Goal: Purchase product/service

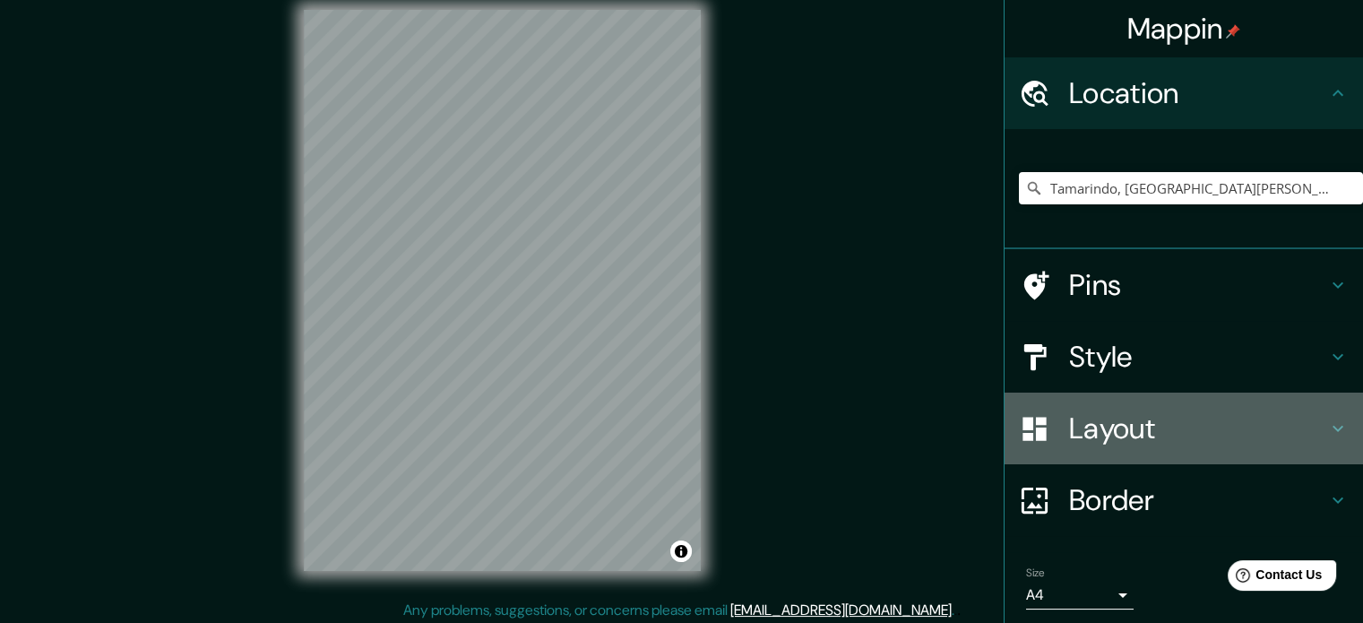
click at [1142, 435] on h4 "Layout" at bounding box center [1198, 428] width 258 height 36
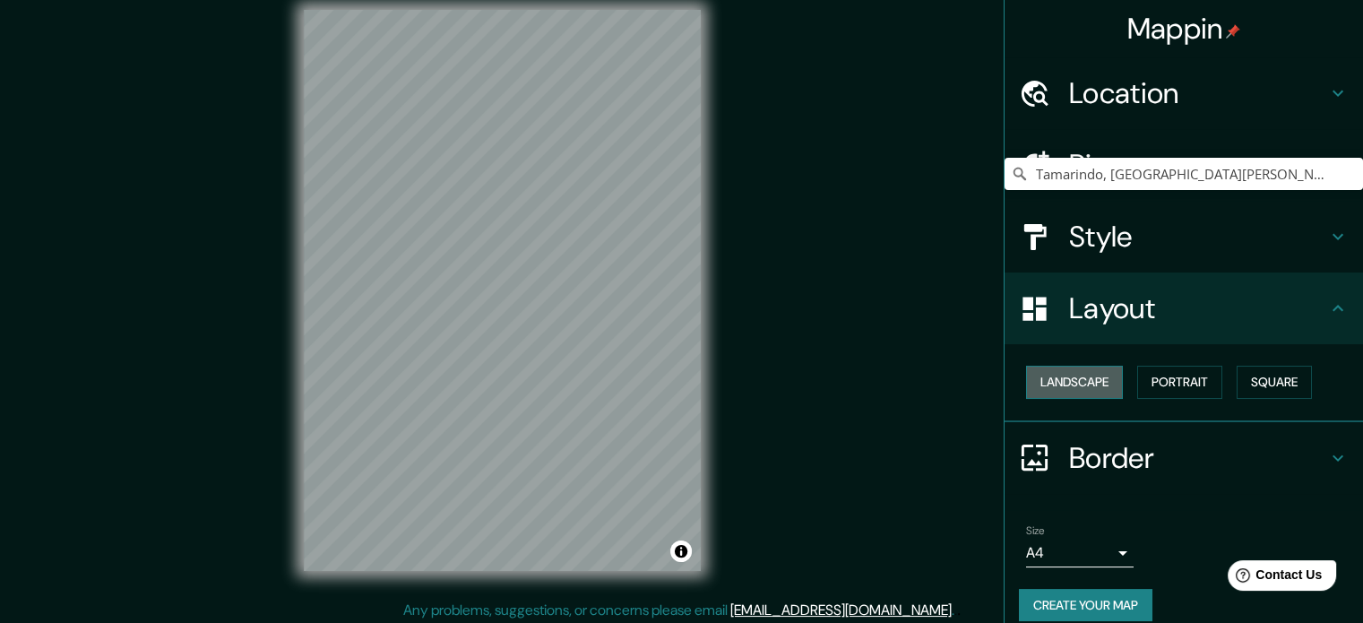
click at [1054, 384] on button "Landscape" at bounding box center [1074, 382] width 97 height 33
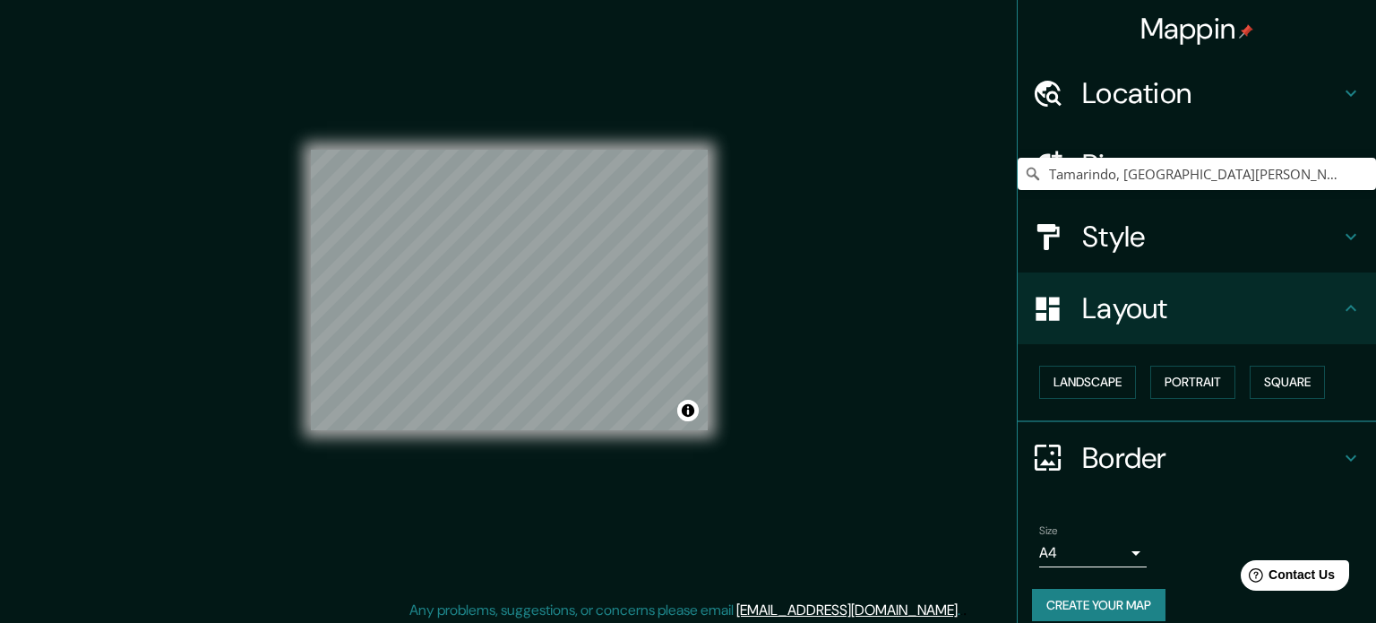
click at [1117, 551] on body "Mappin Location Tamarindo, Santa Cruz, Provincia de Guanacaste, Costa Rica Pins…" at bounding box center [688, 292] width 1376 height 623
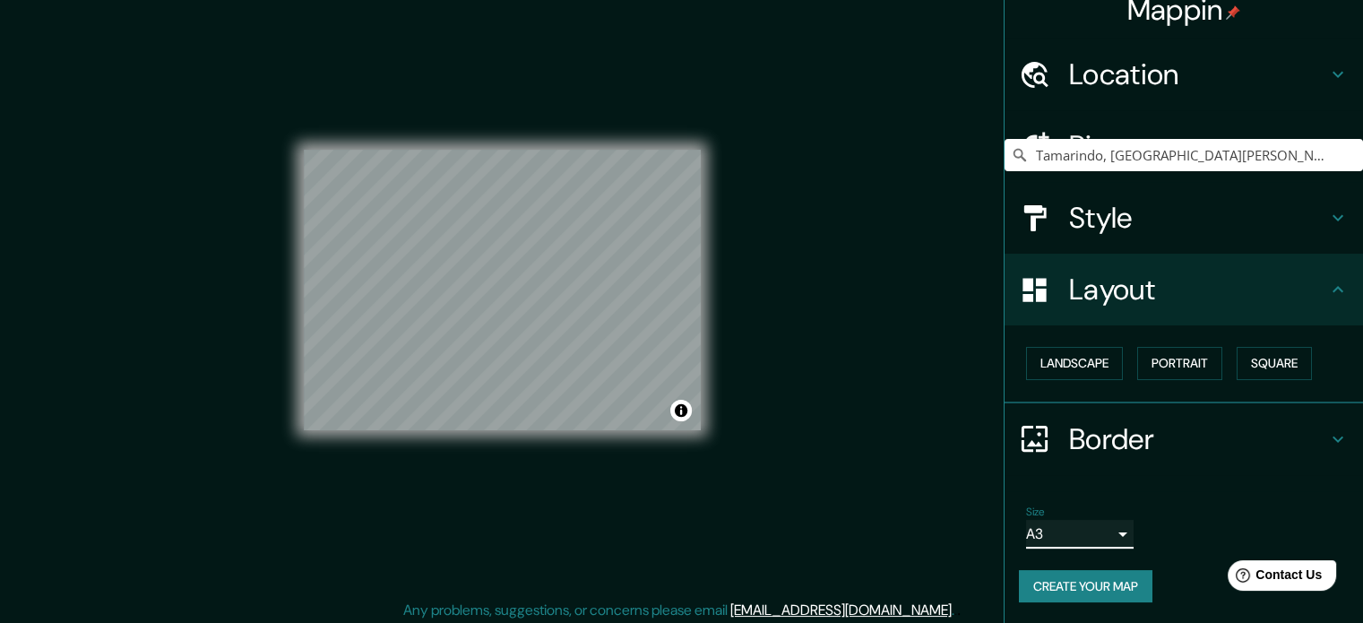
scroll to position [20, 0]
click at [1129, 580] on button "Create your map" at bounding box center [1086, 585] width 134 height 33
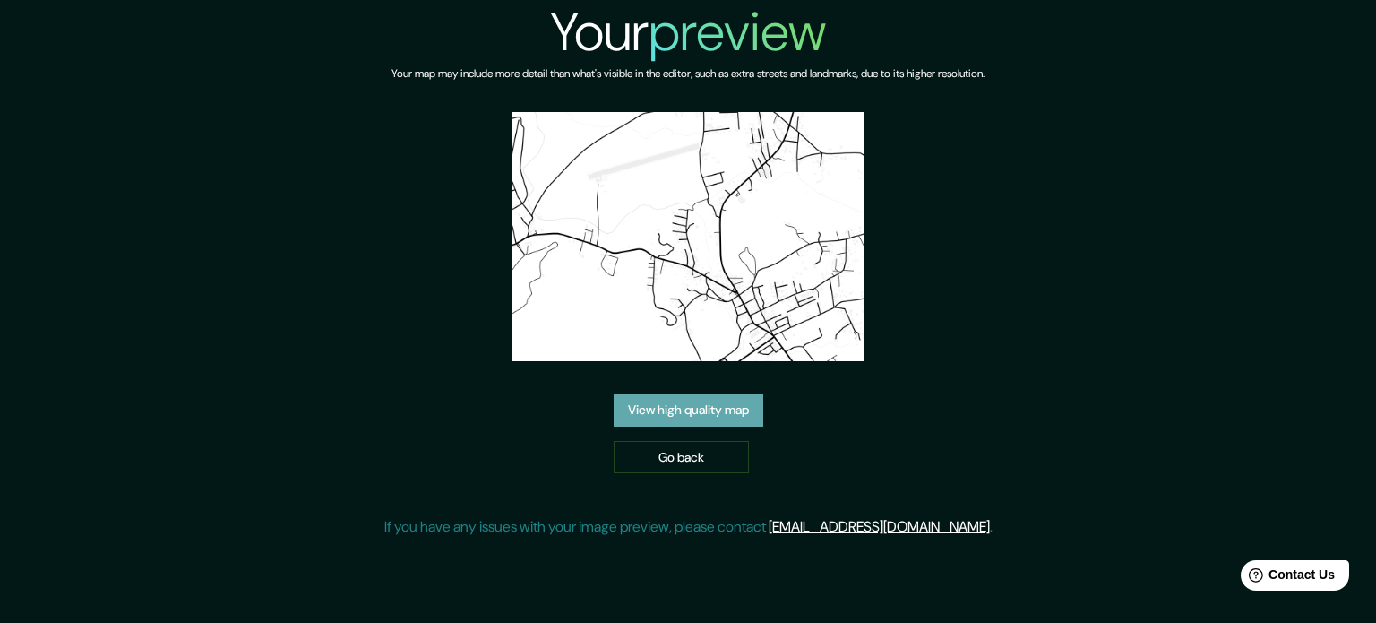
click at [696, 408] on link "View high quality map" at bounding box center [689, 409] width 150 height 33
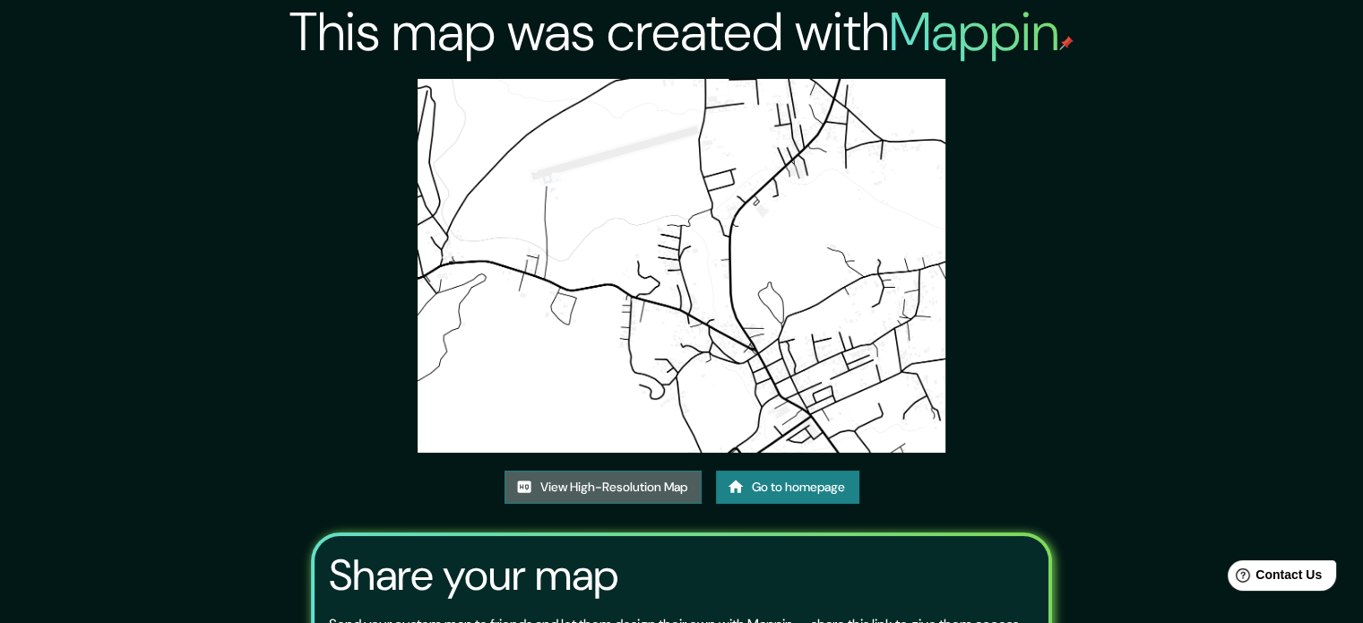
click at [657, 487] on link "View High-Resolution Map" at bounding box center [603, 486] width 197 height 33
click at [790, 491] on link "Go to homepage" at bounding box center [787, 486] width 143 height 33
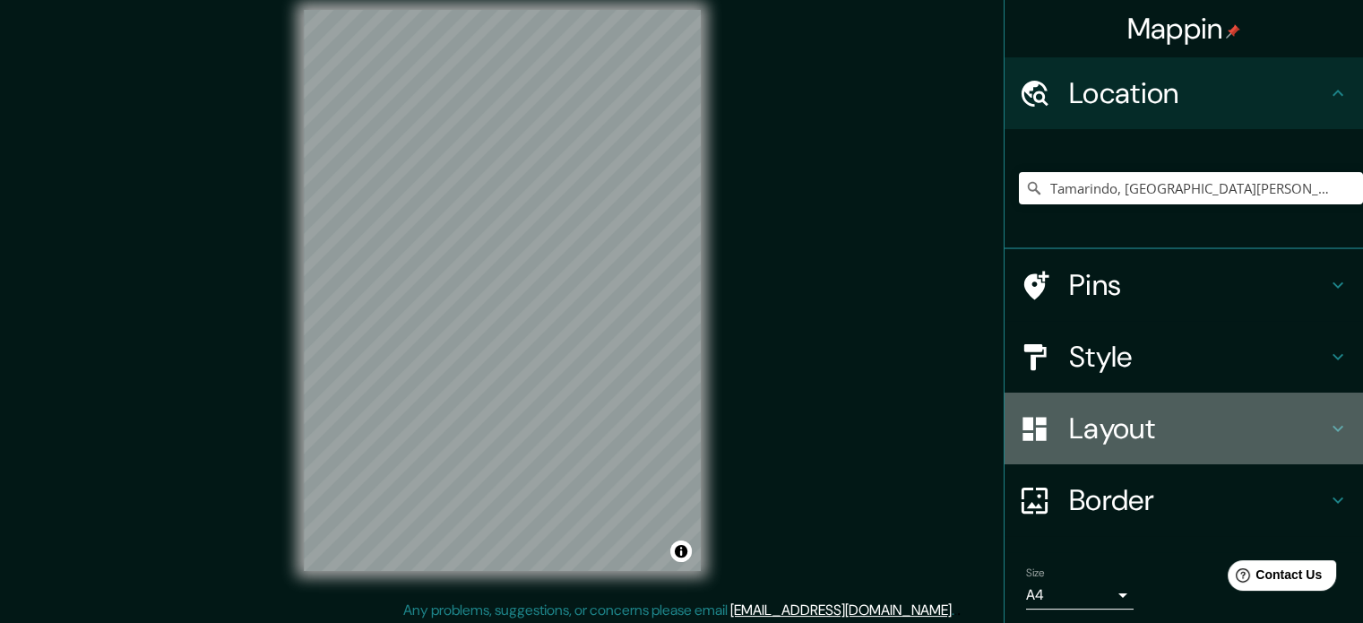
click at [1108, 418] on h4 "Layout" at bounding box center [1198, 428] width 258 height 36
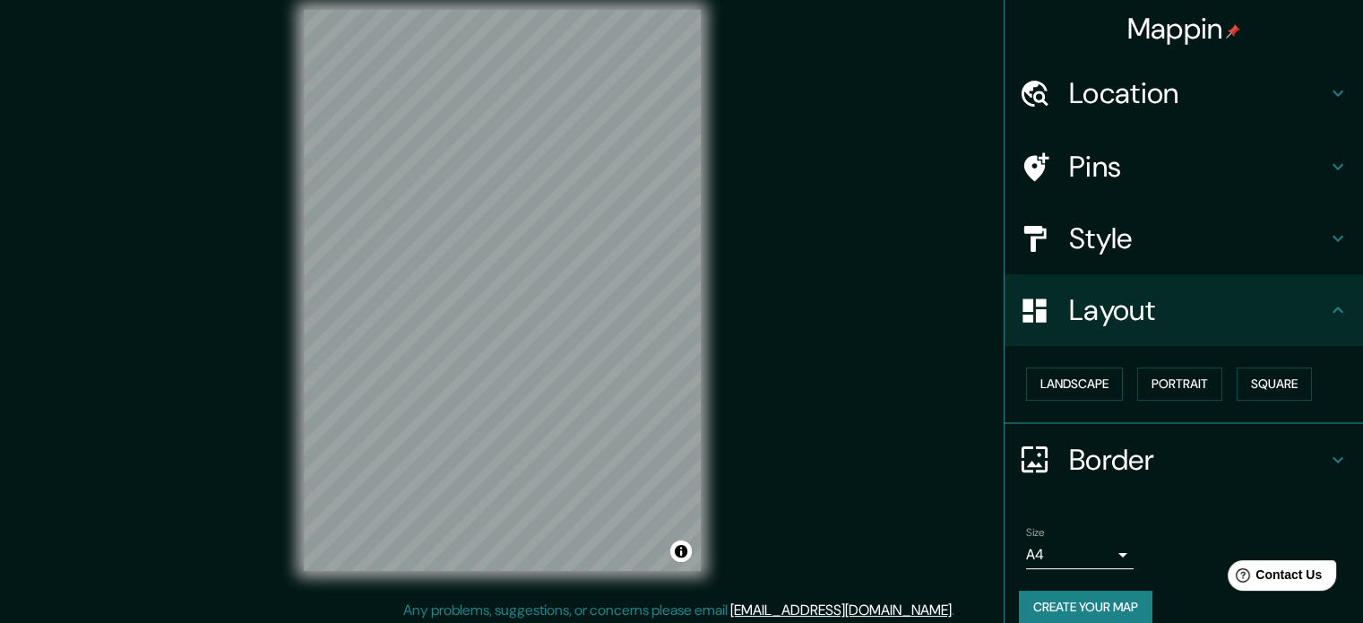
click at [1116, 389] on div "Landscape [GEOGRAPHIC_DATA]" at bounding box center [1191, 383] width 344 height 47
click at [1100, 384] on button "Landscape" at bounding box center [1074, 383] width 97 height 33
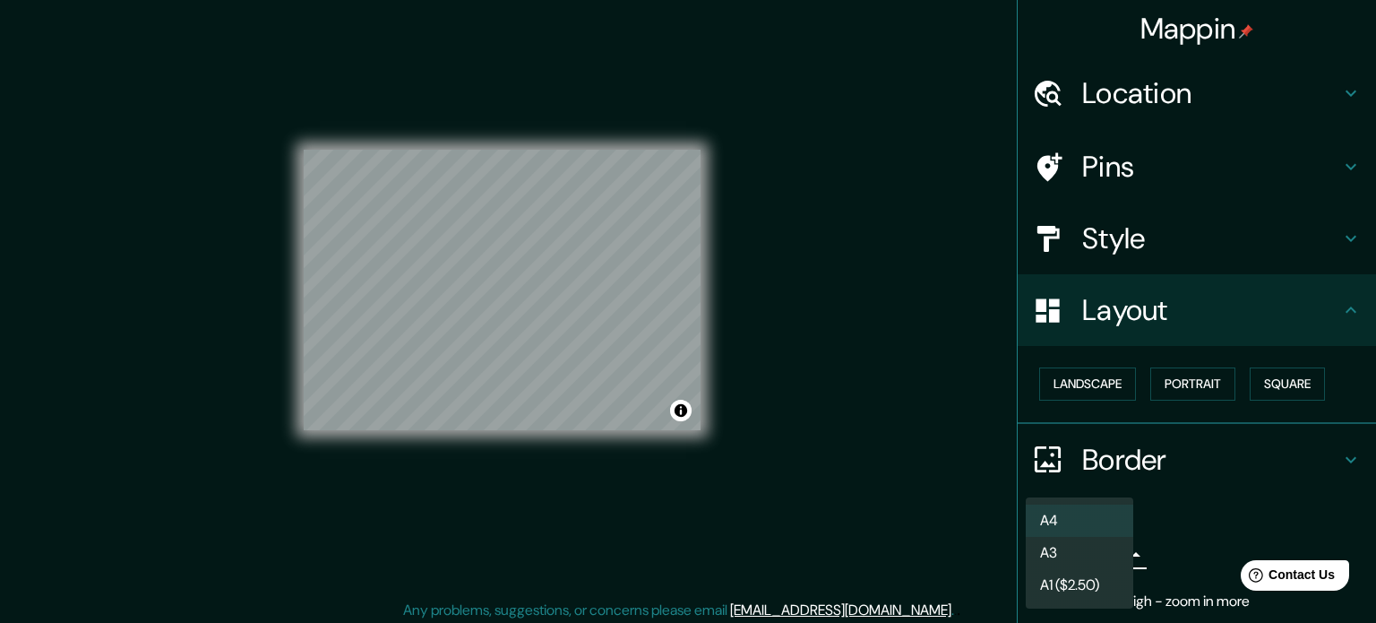
click at [1079, 552] on body "Mappin Location [GEOGRAPHIC_DATA], [GEOGRAPHIC_DATA][PERSON_NAME], [GEOGRAPHIC_…" at bounding box center [688, 292] width 1376 height 623
drag, startPoint x: 1065, startPoint y: 562, endPoint x: 1271, endPoint y: 453, distance: 233.3
click at [1066, 559] on li "A3" at bounding box center [1080, 553] width 108 height 32
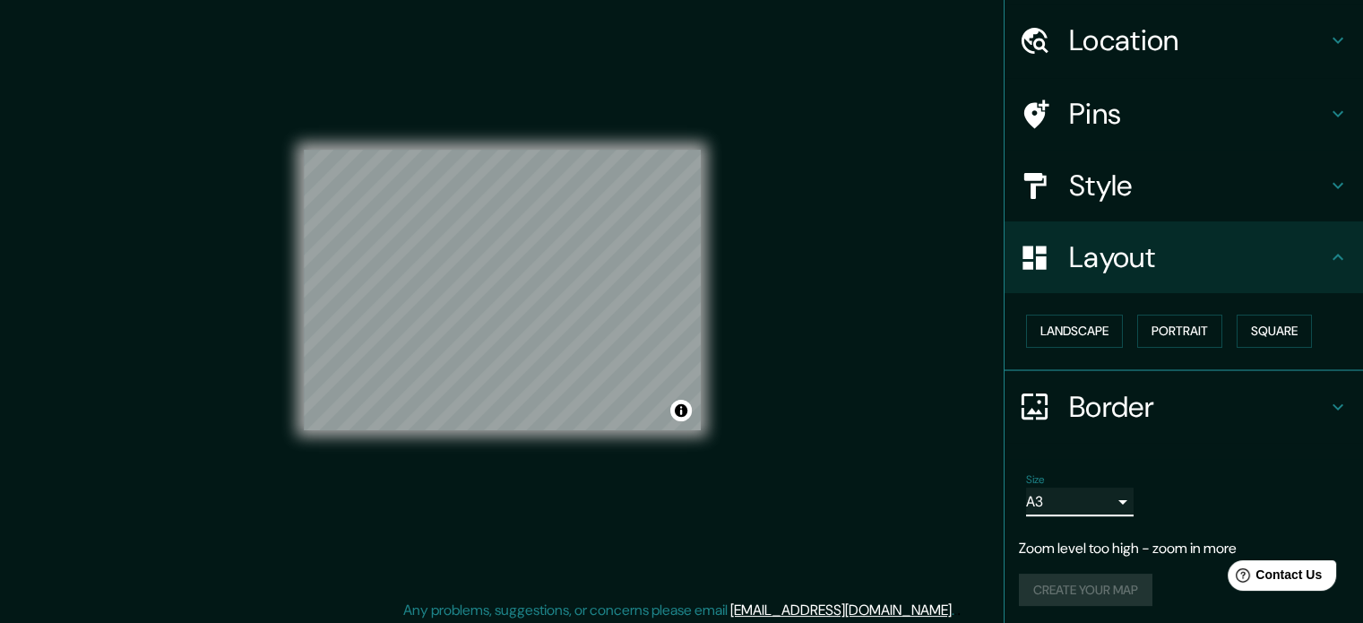
scroll to position [56, 0]
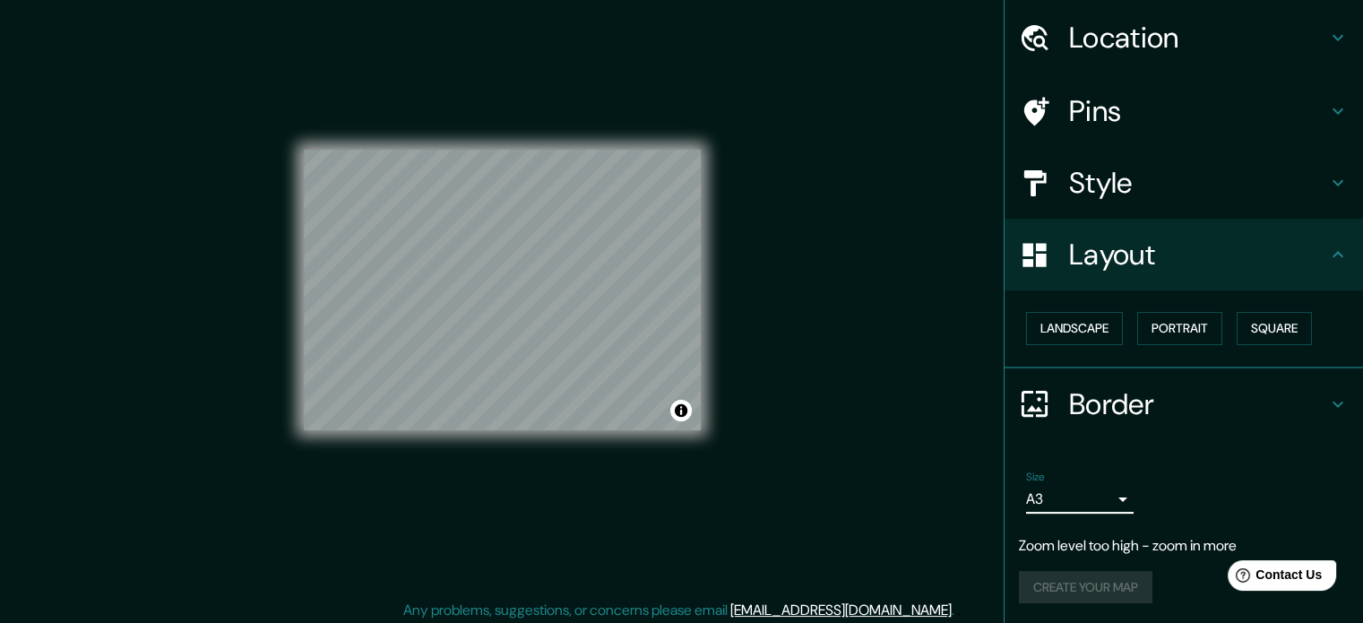
click at [1146, 510] on div "Size A3 single" at bounding box center [1184, 491] width 330 height 57
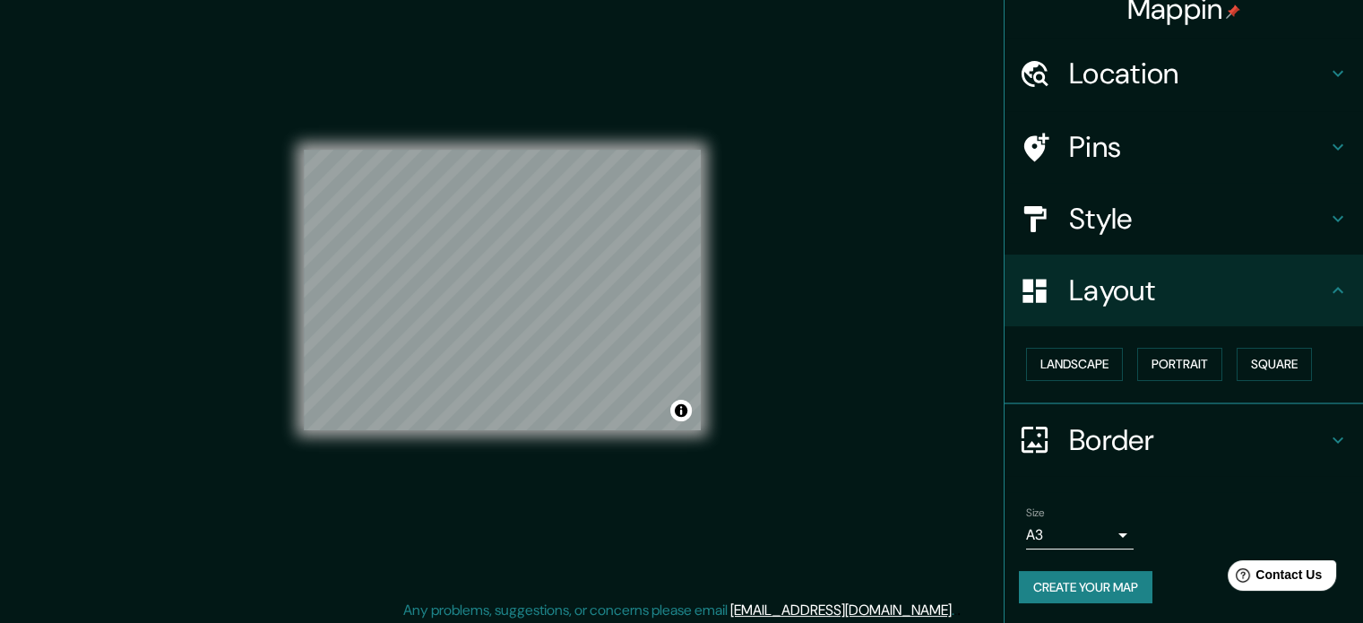
click at [1073, 588] on button "Create your map" at bounding box center [1086, 587] width 134 height 33
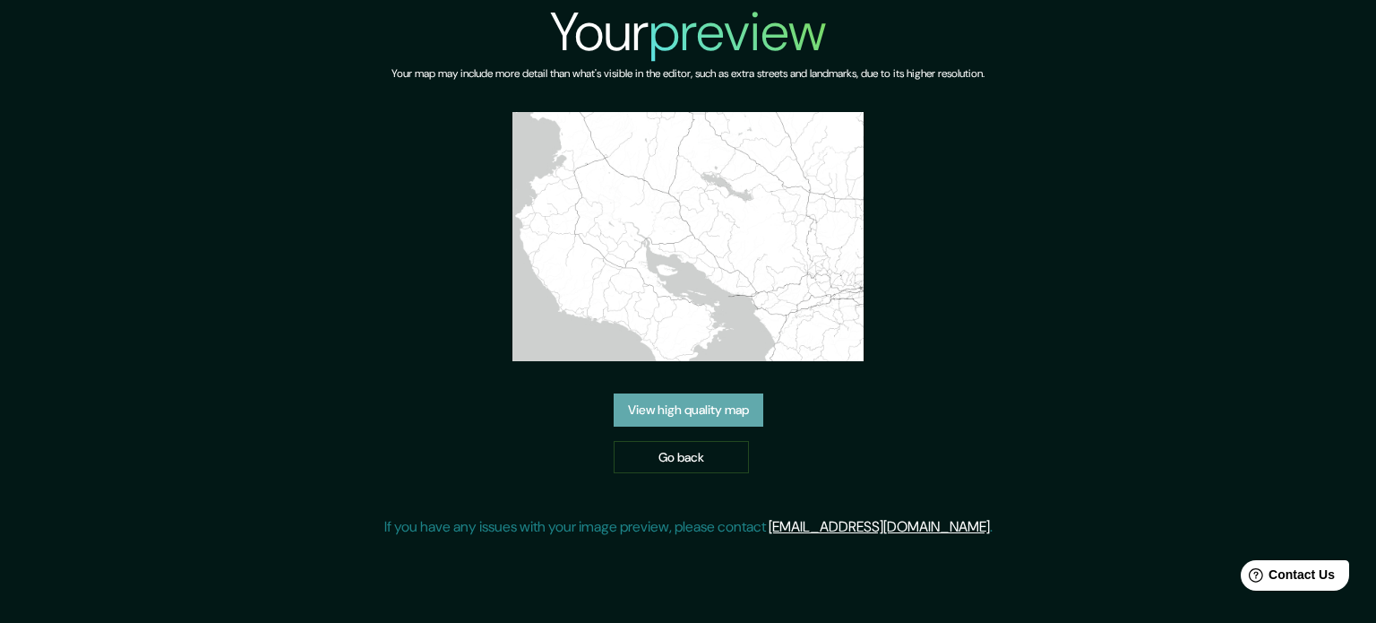
click at [709, 415] on link "View high quality map" at bounding box center [689, 409] width 150 height 33
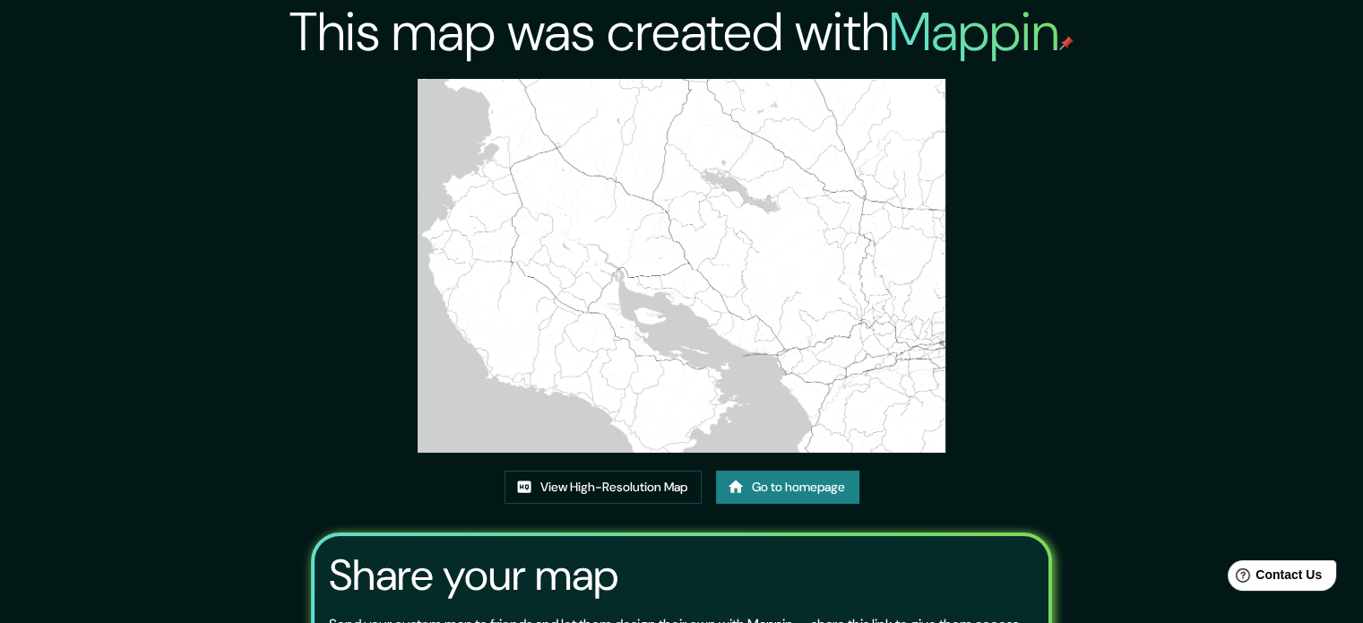
click at [676, 132] on img at bounding box center [682, 266] width 529 height 374
click at [599, 479] on link "View High-Resolution Map" at bounding box center [603, 486] width 197 height 33
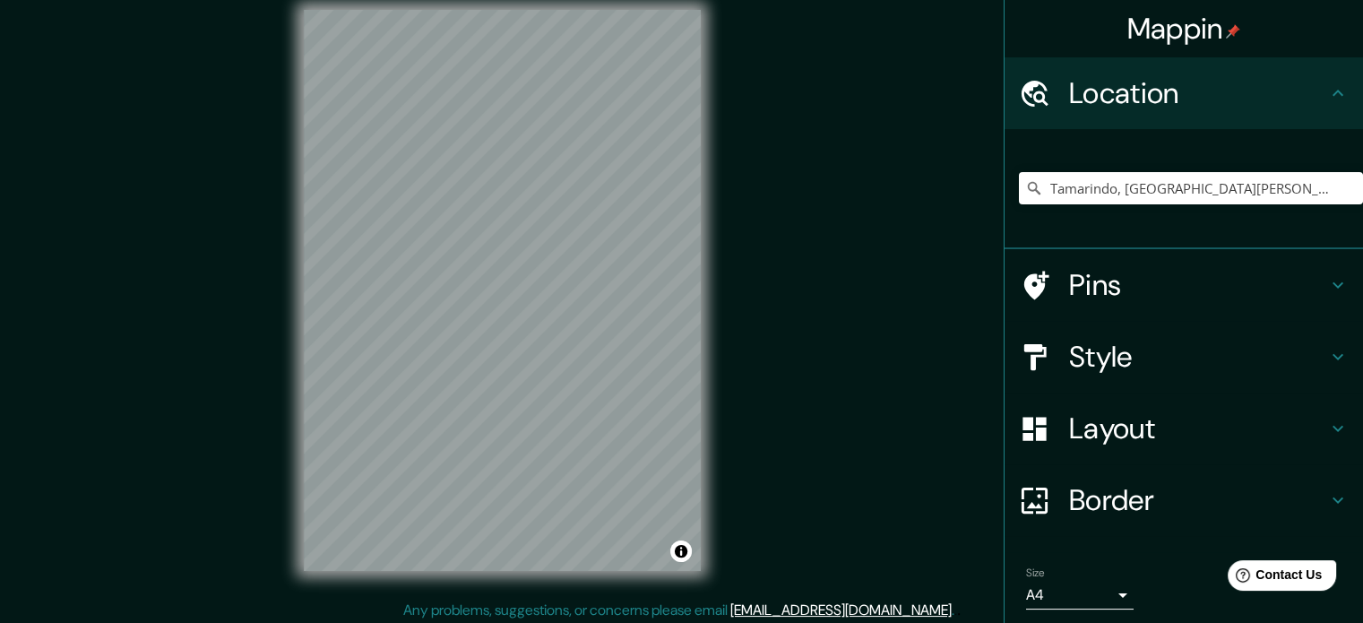
click at [855, 311] on div "Mappin Location [GEOGRAPHIC_DATA], [GEOGRAPHIC_DATA][PERSON_NAME], [GEOGRAPHIC_…" at bounding box center [681, 304] width 1363 height 647
click at [1084, 428] on h4 "Layout" at bounding box center [1198, 428] width 258 height 36
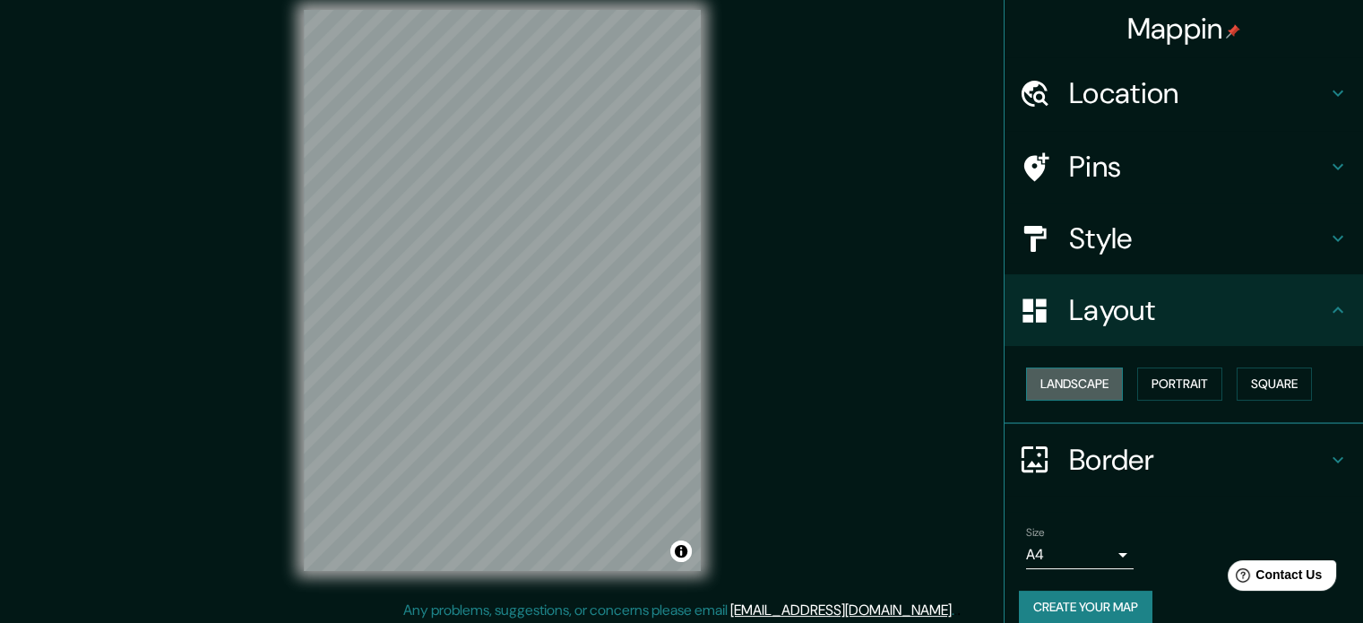
click at [1099, 385] on button "Landscape" at bounding box center [1074, 383] width 97 height 33
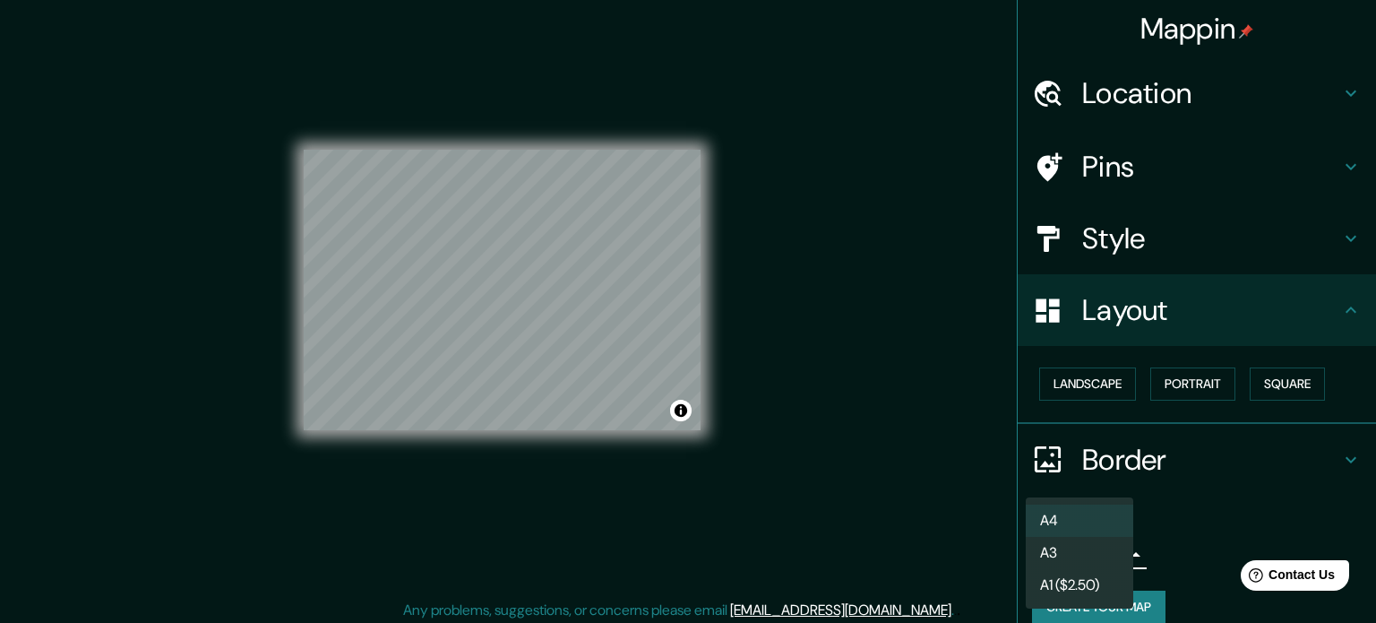
click at [1074, 555] on body "Mappin Location [GEOGRAPHIC_DATA], [GEOGRAPHIC_DATA][PERSON_NAME], [GEOGRAPHIC_…" at bounding box center [688, 292] width 1376 height 623
click at [1072, 548] on li "A3" at bounding box center [1080, 553] width 108 height 32
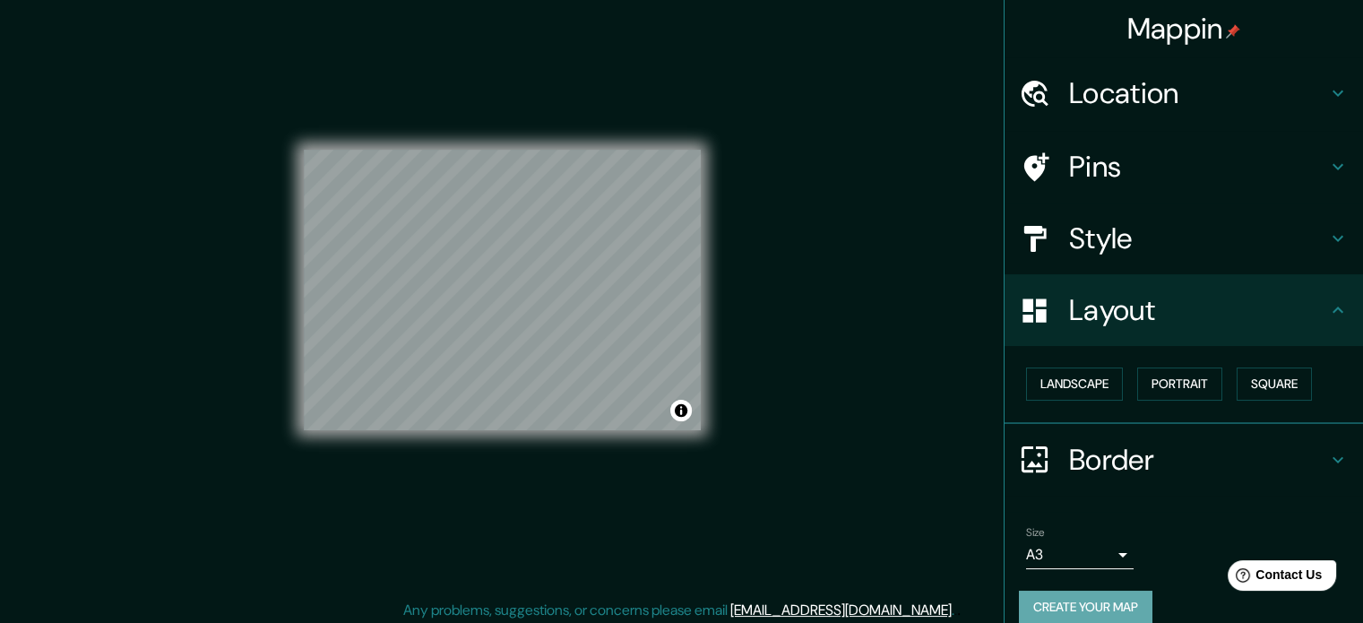
click at [1060, 593] on button "Create your map" at bounding box center [1086, 607] width 134 height 33
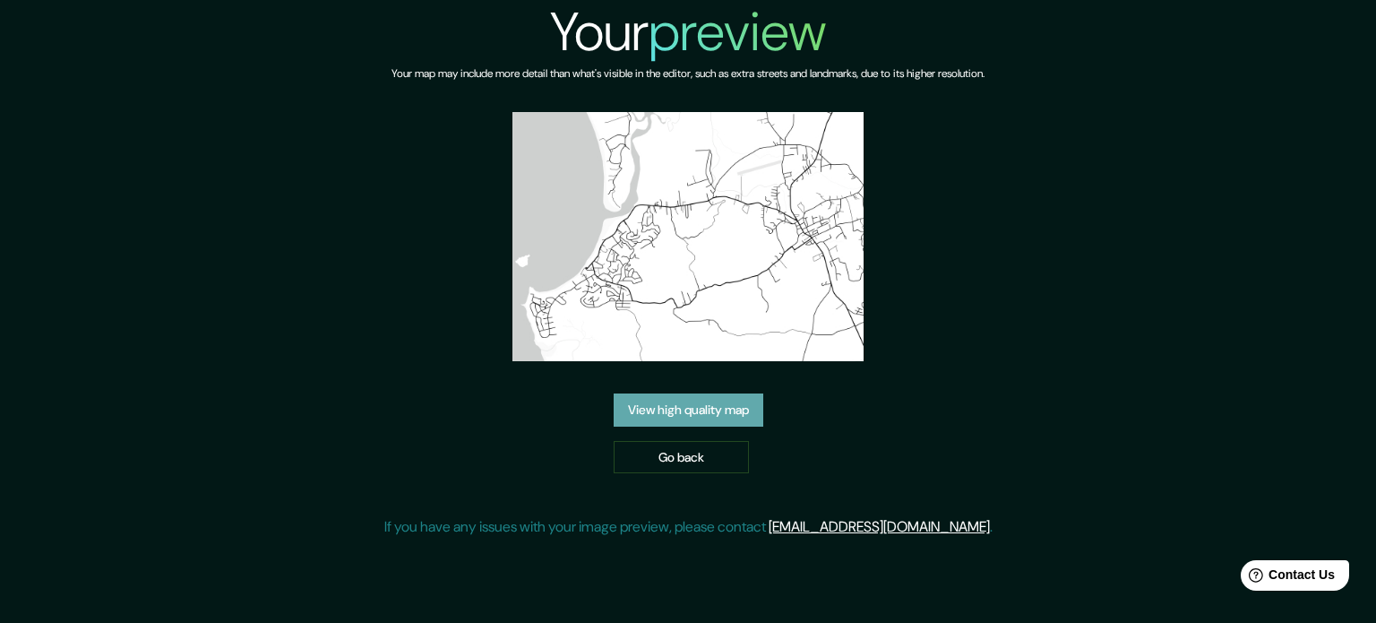
click at [681, 410] on link "View high quality map" at bounding box center [689, 409] width 150 height 33
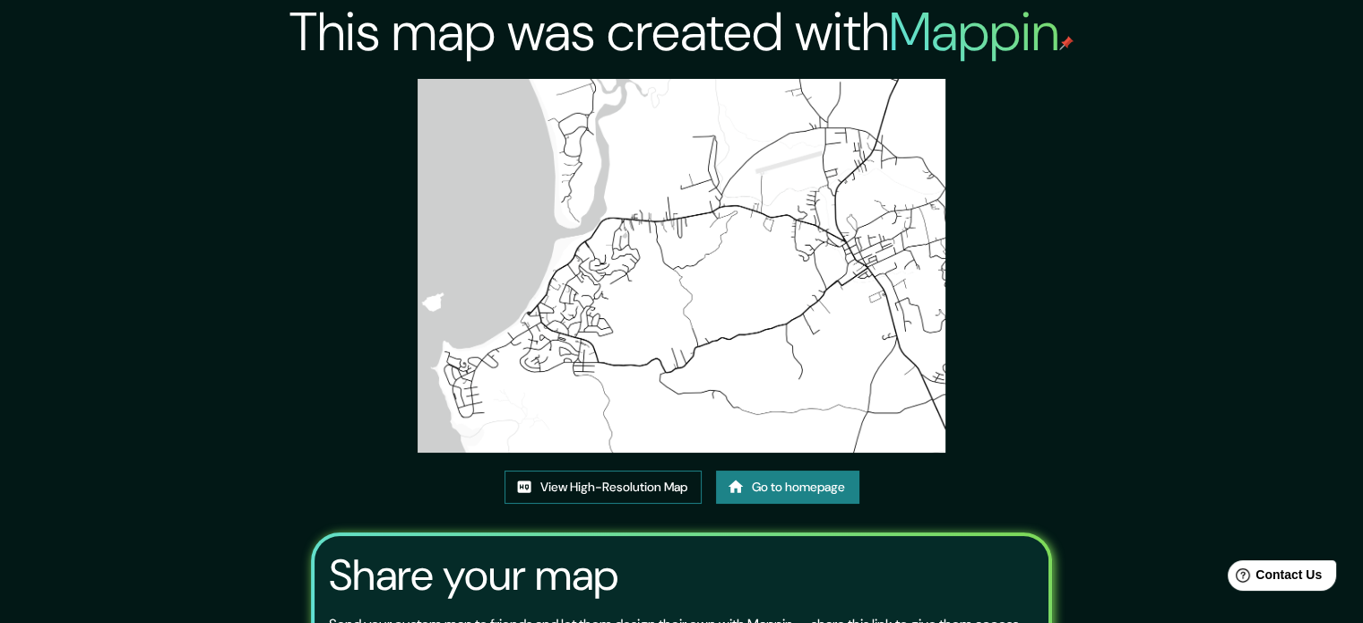
click at [584, 483] on link "View High-Resolution Map" at bounding box center [603, 486] width 197 height 33
